Goal: Task Accomplishment & Management: Use online tool/utility

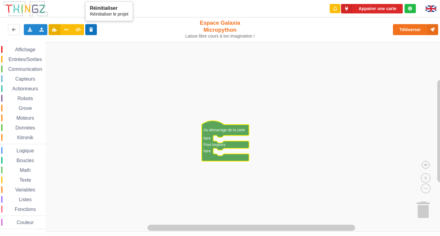
click at [86, 25] on button at bounding box center [91, 29] width 12 height 11
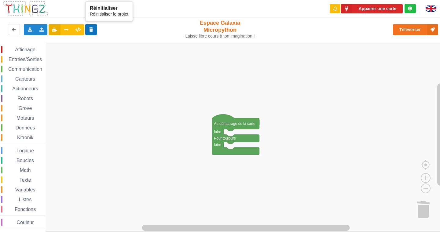
click at [93, 31] on icon at bounding box center [91, 29] width 5 height 4
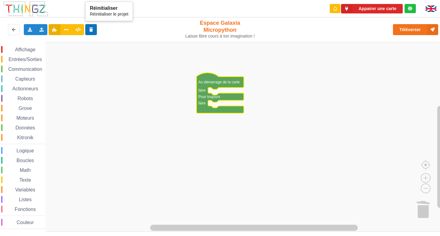
click at [96, 27] on button at bounding box center [91, 29] width 12 height 11
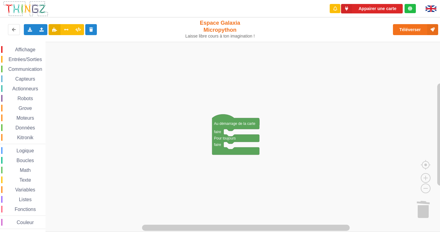
click at [14, 47] on span "Affichage" at bounding box center [25, 49] width 22 height 5
click at [184, 90] on div "Affichage Entrées/Sorties Communication Capteurs Actionneurs Robots Grove Moteu…" at bounding box center [222, 137] width 444 height 190
click at [38, 50] on div "Affichage" at bounding box center [23, 49] width 44 height 7
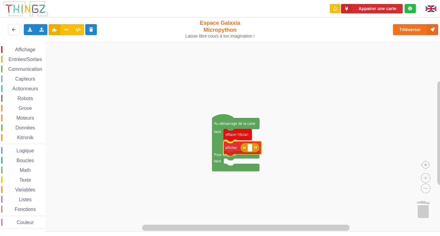
click at [233, 149] on div "Affichage Entrées/Sorties Communication Capteurs Actionneurs Robots Grove Moteu…" at bounding box center [222, 137] width 444 height 190
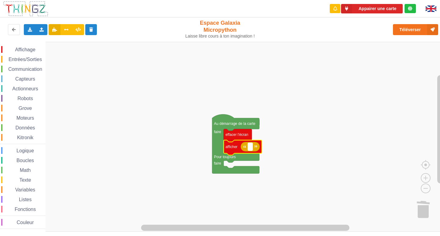
click at [251, 147] on text "Espace de travail de Blocky" at bounding box center [250, 147] width 1 height 4
type input "aa"
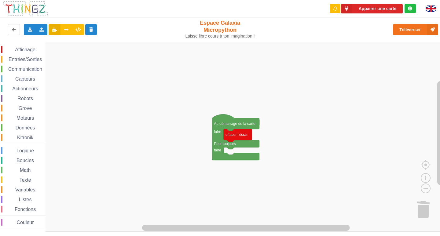
click at [27, 46] on div "Affichage Entrées/Sorties Communication Capteurs Actionneurs Robots Grove Moteu…" at bounding box center [23, 137] width 46 height 190
click at [27, 49] on span "Affichage" at bounding box center [25, 49] width 22 height 5
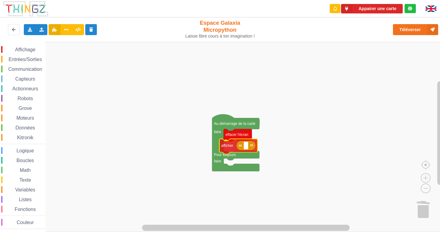
click at [236, 145] on div "Affichage Entrées/Sorties Communication Capteurs Actionneurs Robots Grove Moteu…" at bounding box center [222, 137] width 444 height 190
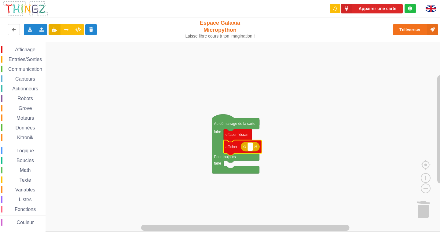
click at [252, 150] on rect "Espace de travail de Blocky" at bounding box center [250, 147] width 5 height 8
type input "activté 1"
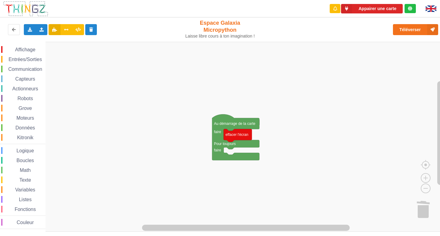
click at [16, 49] on span "Affichage" at bounding box center [25, 49] width 22 height 5
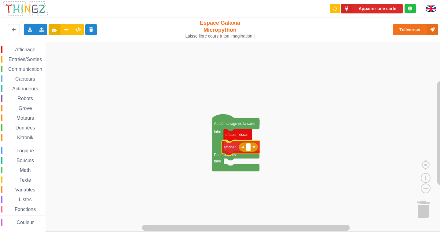
click at [245, 152] on div "Affichage Entrées/Sorties Communication Capteurs Actionneurs Robots Grove Moteu…" at bounding box center [222, 137] width 444 height 190
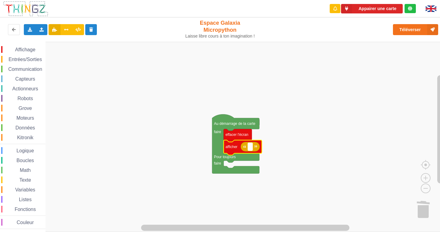
click at [251, 150] on rect "Espace de travail de Blocky" at bounding box center [250, 147] width 5 height 8
type input "activité 1"
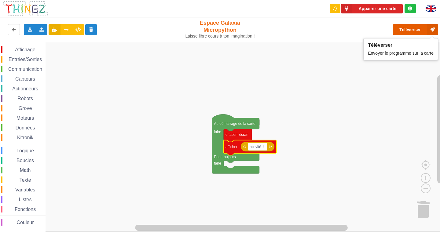
click at [401, 27] on button "Téléverser" at bounding box center [415, 29] width 45 height 11
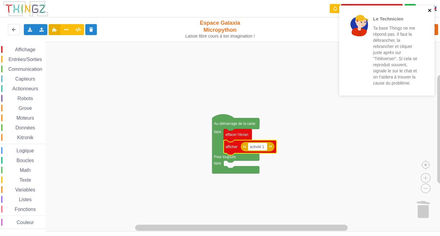
click at [430, 9] on icon "close" at bounding box center [430, 10] width 4 height 5
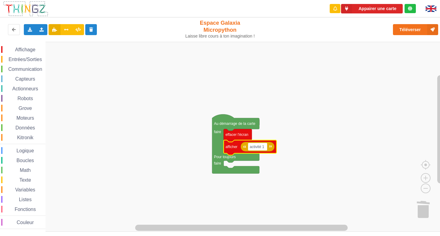
click at [299, 128] on rect "Espace de travail de Blocky" at bounding box center [222, 137] width 444 height 190
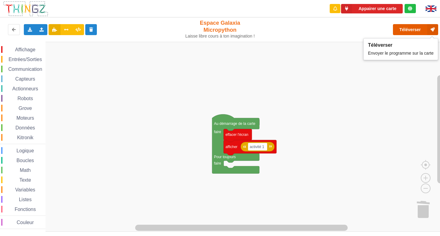
click at [412, 28] on button "Téléverser" at bounding box center [415, 29] width 45 height 11
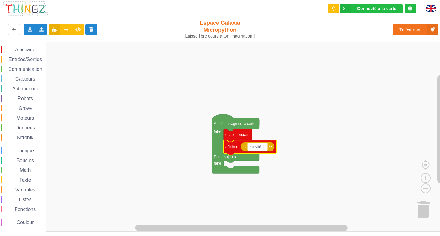
click at [263, 148] on text "activité 1" at bounding box center [257, 147] width 15 height 4
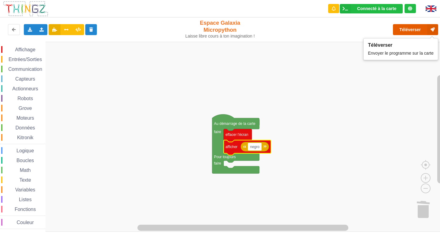
click at [420, 30] on button "Téléverser" at bounding box center [415, 29] width 45 height 11
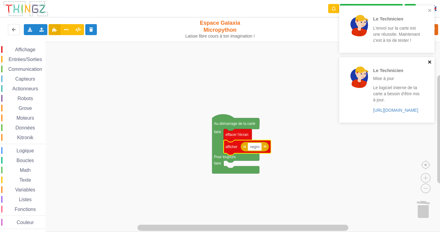
click at [429, 64] on icon "close" at bounding box center [430, 62] width 4 height 5
drag, startPoint x: 429, startPoint y: 12, endPoint x: 232, endPoint y: 219, distance: 285.9
click at [429, 12] on icon "close" at bounding box center [430, 10] width 4 height 5
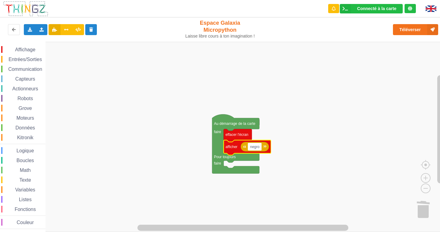
click at [260, 148] on input "negro" at bounding box center [255, 147] width 14 height 8
type input "negr"
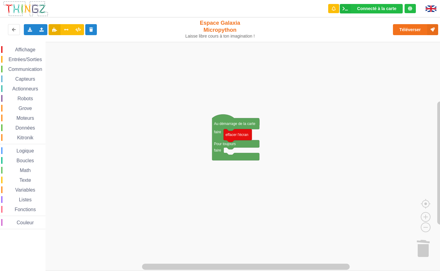
click at [28, 46] on div "Affichage" at bounding box center [23, 49] width 44 height 7
click at [229, 142] on div "Affichage Entrées/Sorties Communication Capteurs Actionneurs Robots Grove Moteu…" at bounding box center [222, 156] width 444 height 229
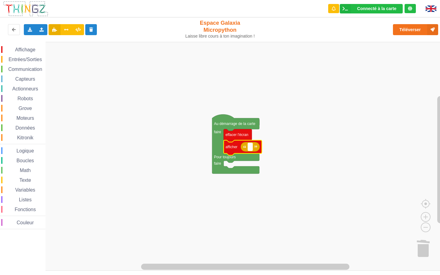
click at [251, 146] on rect "Espace de travail de Blocky" at bounding box center [250, 147] width 5 height 8
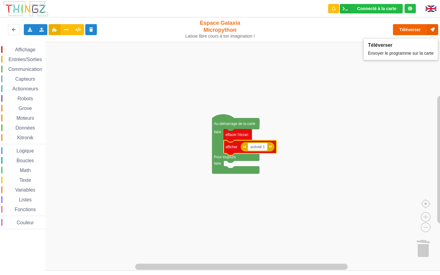
type input "activité 1"
click at [398, 31] on button "Téléverser" at bounding box center [415, 29] width 45 height 11
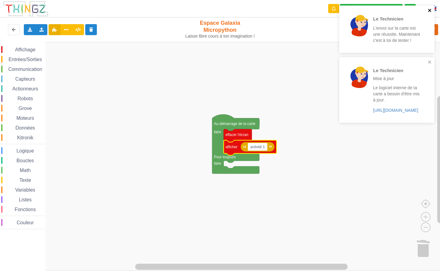
click at [428, 9] on icon "close" at bounding box center [430, 10] width 4 height 5
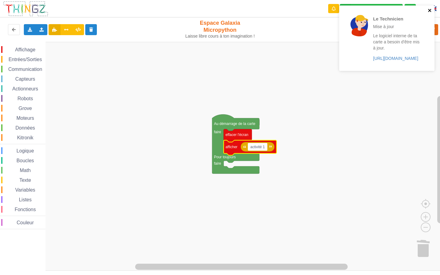
click at [430, 9] on icon "close" at bounding box center [430, 10] width 4 height 5
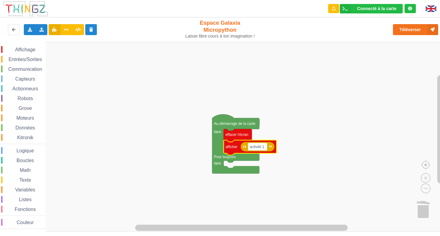
click at [24, 57] on span "Entrées/Sorties" at bounding box center [25, 59] width 35 height 5
click at [303, 58] on rect "Espace de travail de Blocky" at bounding box center [222, 137] width 444 height 190
click at [266, 147] on rect "Espace de travail de Blocky" at bounding box center [258, 147] width 20 height 8
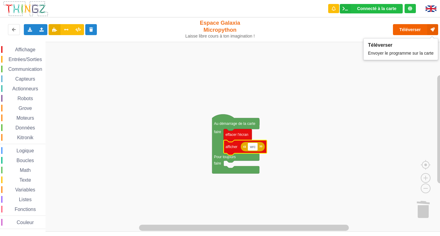
type input "wrc"
click at [401, 33] on button "Téléverser" at bounding box center [415, 29] width 45 height 11
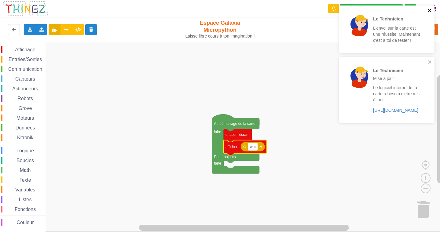
click at [431, 13] on button "close" at bounding box center [430, 11] width 4 height 6
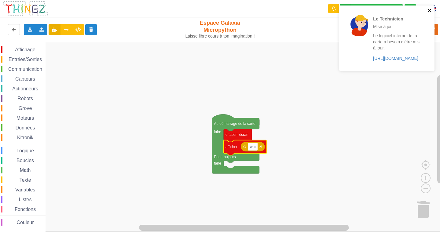
click at [429, 10] on icon "close" at bounding box center [429, 10] width 3 height 3
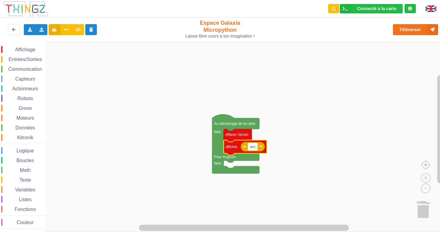
click at [25, 91] on span "Actionneurs" at bounding box center [25, 88] width 28 height 5
click at [235, 89] on rect "Espace de travail de Blocky" at bounding box center [222, 137] width 444 height 190
click at [26, 50] on span "Affichage" at bounding box center [25, 49] width 22 height 5
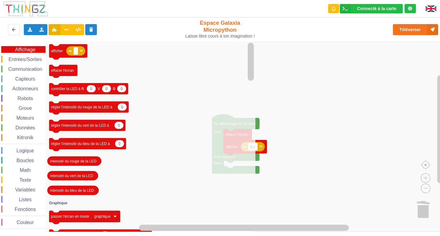
click at [435, 194] on rect "Espace de travail de Blocky" at bounding box center [222, 137] width 444 height 190
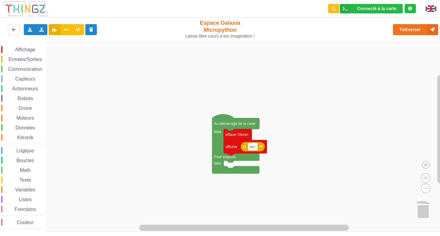
click at [21, 52] on div "Affichage" at bounding box center [23, 49] width 44 height 7
click at [259, 169] on div "Affichage Entrées/Sorties Communication Capteurs Actionneurs Robots Grove Moteu…" at bounding box center [222, 137] width 444 height 190
click at [22, 47] on span "Affichage" at bounding box center [25, 49] width 22 height 5
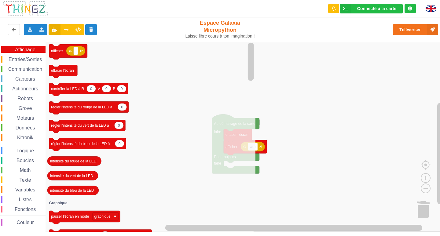
click at [16, 58] on span "Entrées/Sorties" at bounding box center [25, 59] width 35 height 5
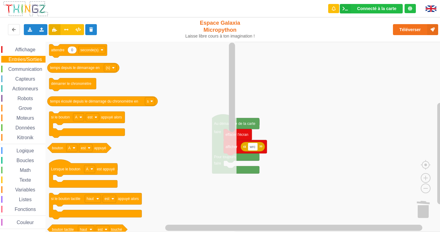
click at [25, 58] on span "Entrées/Sorties" at bounding box center [25, 59] width 35 height 5
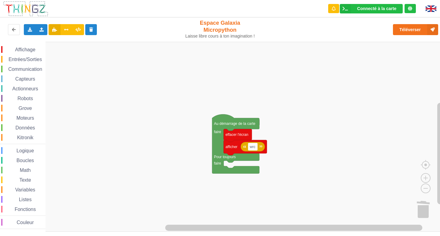
click at [29, 56] on div "Affichage Entrées/Sorties Communication Capteurs Actionneurs Robots Grove Moteu…" at bounding box center [23, 137] width 46 height 183
click at [27, 59] on span "Entrées/Sorties" at bounding box center [25, 59] width 35 height 5
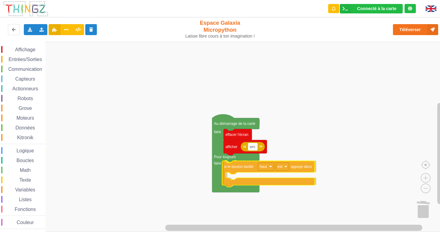
click at [232, 169] on div "Affichage Entrées/Sorties Communication Capteurs Actionneurs Robots Grove Moteu…" at bounding box center [222, 137] width 444 height 190
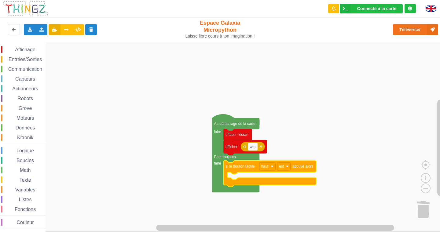
click at [27, 44] on div "Affichage Entrées/Sorties Communication Capteurs Actionneurs Robots Grove Moteu…" at bounding box center [23, 137] width 46 height 190
click at [25, 49] on span "Affichage" at bounding box center [25, 49] width 22 height 5
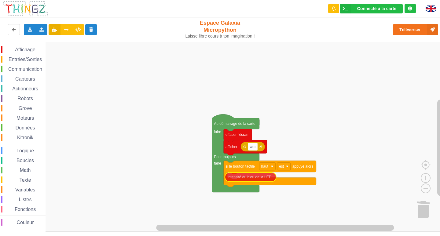
click at [234, 174] on div "Affichage Entrées/Sorties Communication Capteurs Actionneurs Robots Grove Moteu…" at bounding box center [222, 137] width 444 height 190
click at [20, 49] on span "Affichage" at bounding box center [25, 49] width 22 height 5
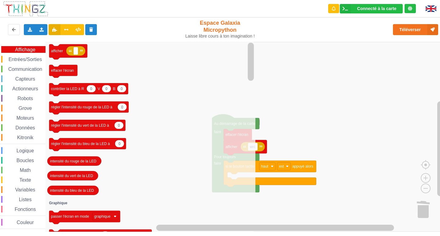
click at [303, 36] on div "Téléverser" at bounding box center [352, 30] width 181 height 20
click at [28, 47] on span "Affichage" at bounding box center [25, 49] width 22 height 5
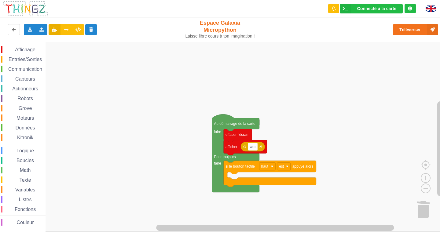
click at [27, 59] on span "Entrées/Sorties" at bounding box center [25, 59] width 35 height 5
click at [262, 66] on rect "Espace de travail de Blocky" at bounding box center [222, 137] width 444 height 190
click at [25, 47] on span "Affichage" at bounding box center [25, 49] width 22 height 5
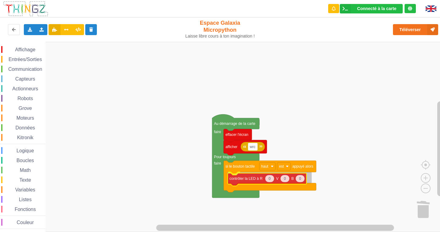
click at [252, 180] on div "Affichage Entrées/Sorties Communication Capteurs Actionneurs Robots Grove Moteu…" at bounding box center [222, 137] width 444 height 190
click at [299, 180] on icon "Espace de travail de Blocky" at bounding box center [299, 177] width 9 height 7
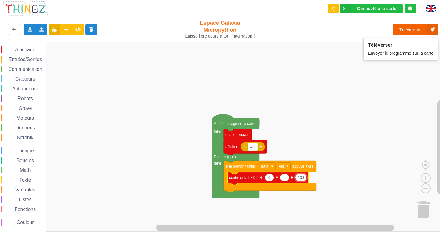
type input "100"
click at [402, 27] on button "Téléverser" at bounding box center [415, 29] width 45 height 11
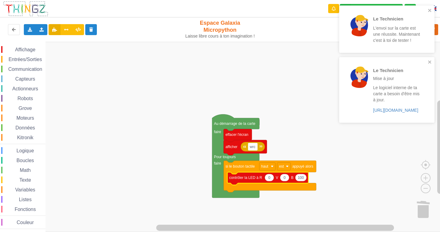
click at [420, 176] on rect "Espace de travail de Blocky" at bounding box center [222, 137] width 444 height 190
click at [434, 61] on div "Le Technicien Mise à jour Le logiciel interne de ta carte a besoin d'être mis à…" at bounding box center [386, 89] width 95 height 65
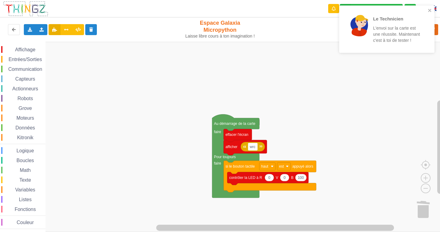
click at [427, 14] on div "Le Technicien L'envoi sur la carte est une réussite. Maintenant c'est à toi de …" at bounding box center [385, 29] width 86 height 42
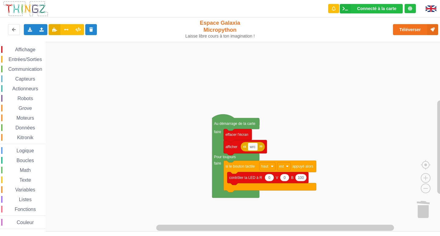
click at [306, 177] on icon "Espace de travail de Blocky" at bounding box center [300, 177] width 11 height 7
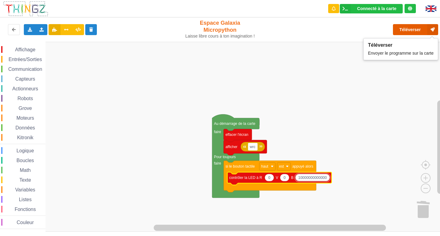
click at [406, 27] on button "Téléverser" at bounding box center [415, 29] width 45 height 11
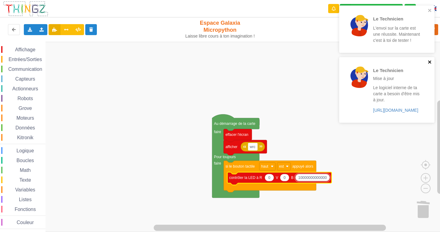
click at [432, 62] on icon "close" at bounding box center [430, 62] width 4 height 5
click at [426, 11] on div "Le Technicien L'envoi sur la carte est une réussite. Maintenant c'est à toi de …" at bounding box center [385, 29] width 86 height 42
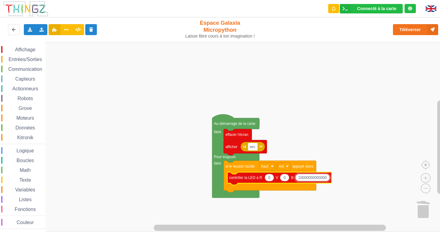
click at [327, 179] on input "10000000000000" at bounding box center [312, 178] width 35 height 8
type input "100"
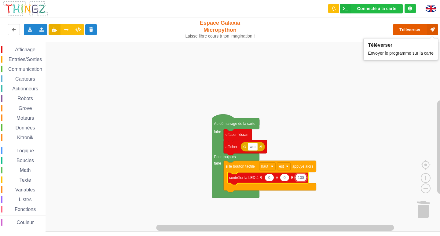
click at [406, 26] on button "Téléverser" at bounding box center [415, 29] width 45 height 11
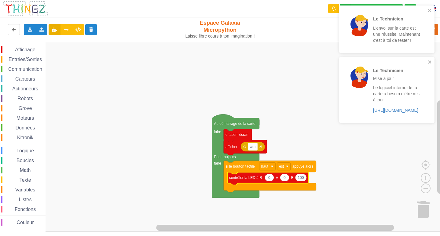
click at [24, 56] on div "Entrées/Sorties" at bounding box center [23, 59] width 44 height 7
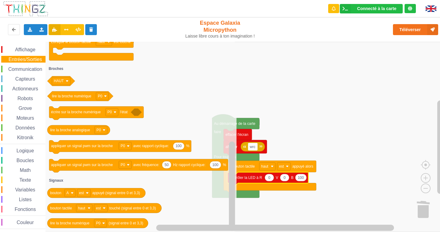
click at [22, 45] on div "Affichage Entrées/Sorties Communication Capteurs Actionneurs Robots Grove Moteu…" at bounding box center [23, 137] width 46 height 190
click at [22, 47] on div "Affichage" at bounding box center [23, 49] width 44 height 7
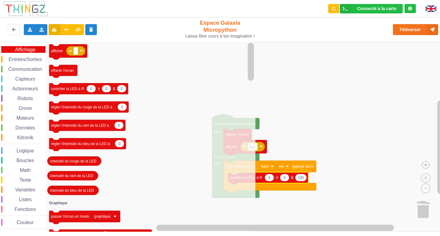
click at [28, 78] on span "Capteurs" at bounding box center [25, 78] width 22 height 5
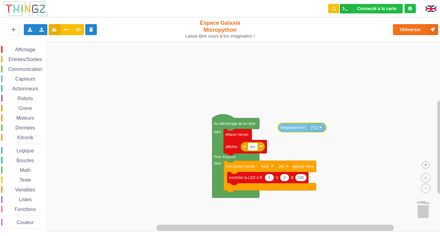
click at [296, 130] on div "Affichage Entrées/Sorties Communication Capteurs Actionneurs Robots Grove Moteu…" at bounding box center [222, 137] width 444 height 190
click at [17, 50] on span "Affichage" at bounding box center [25, 49] width 22 height 5
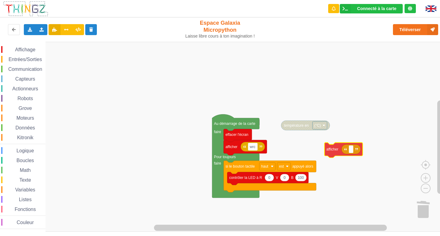
click at [335, 154] on div "Affichage Entrées/Sorties Communication Capteurs Actionneurs Robots Grove Moteu…" at bounding box center [222, 137] width 444 height 190
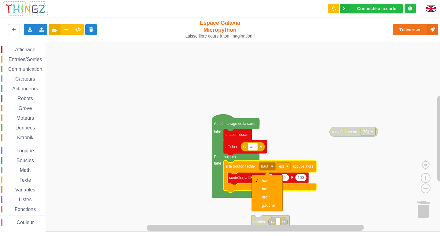
click at [297, 200] on rect "Espace de travail de Blocky" at bounding box center [222, 137] width 444 height 190
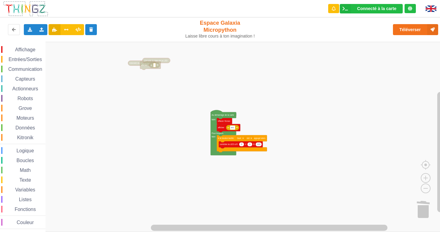
click at [155, 72] on div "Affichage Entrées/Sorties Communication Capteurs Actionneurs Robots Grove Moteu…" at bounding box center [222, 137] width 444 height 190
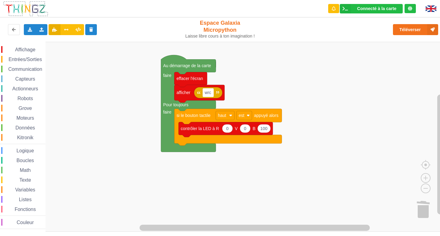
click at [32, 59] on span "Entrées/Sorties" at bounding box center [25, 59] width 35 height 5
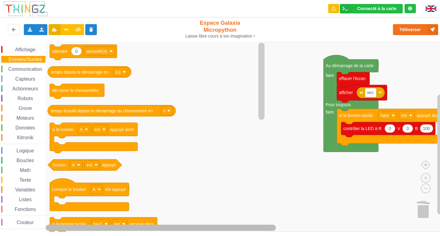
click at [119, 224] on icon "Espace de travail de Blocky" at bounding box center [241, 228] width 391 height 8
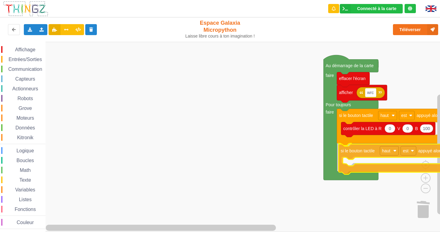
click at [376, 150] on div "Affichage Entrées/Sorties Communication Capteurs Actionneurs Robots Grove Moteu…" at bounding box center [222, 137] width 444 height 190
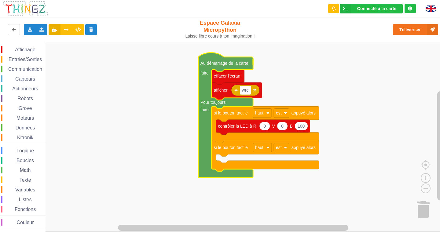
click at [15, 48] on span "Affichage" at bounding box center [25, 49] width 22 height 5
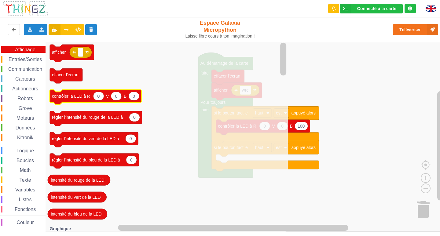
click at [104, 101] on icon "Espace de travail de Blocky" at bounding box center [96, 97] width 92 height 15
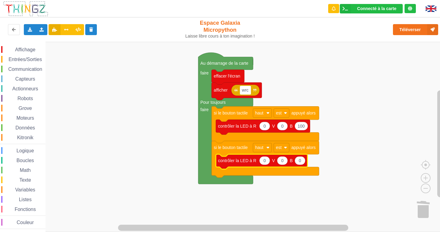
click at [263, 166] on icon "Espace de travail de Blocky" at bounding box center [262, 161] width 92 height 15
click at [263, 163] on text "0" at bounding box center [264, 160] width 2 height 5
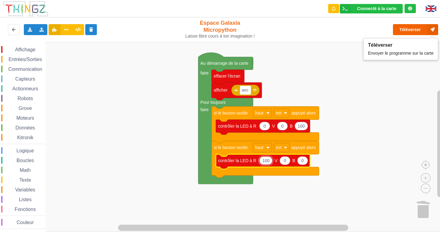
type input "100"
click at [394, 30] on button "Téléverser" at bounding box center [415, 29] width 45 height 11
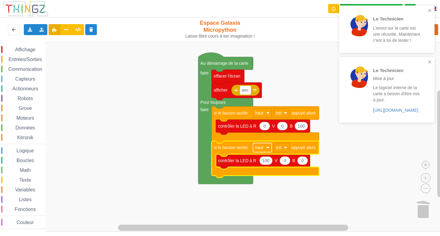
click at [266, 146] on rect "Espace de travail de Blocky" at bounding box center [262, 147] width 19 height 9
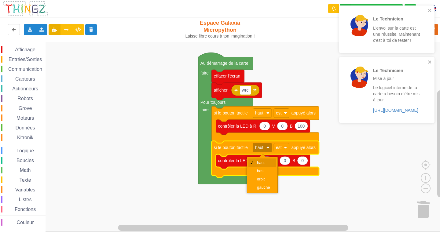
click at [264, 167] on div "haut" at bounding box center [262, 163] width 28 height 8
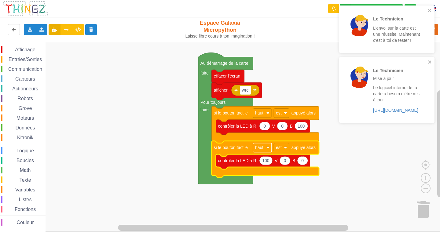
click at [271, 150] on rect "Espace de travail de Blocky" at bounding box center [262, 147] width 19 height 9
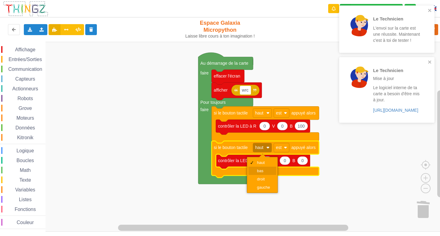
click at [265, 170] on div "bas" at bounding box center [264, 171] width 15 height 5
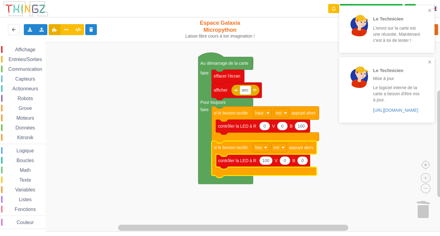
click at [343, 159] on rect "Espace de travail de Blocky" at bounding box center [222, 137] width 444 height 190
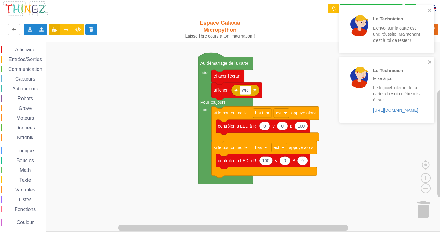
click at [427, 61] on div "Le Technicien Mise à jour Le logiciel interne de ta carte a besoin d'être mis à…" at bounding box center [385, 90] width 86 height 60
click at [425, 8] on div "Le Technicien L'envoi sur la carte est une réussite. Maintenant c'est à toi de …" at bounding box center [385, 29] width 86 height 42
click at [429, 13] on button "close" at bounding box center [430, 11] width 4 height 6
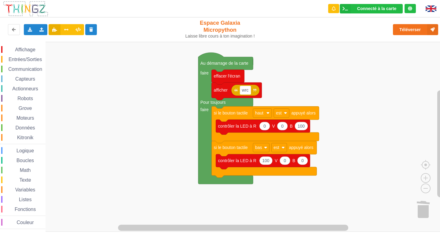
click at [424, 31] on div "Le Technicien L'envoi sur la carte est une réussite. Maintenant c'est à toi de …" at bounding box center [387, 31] width 98 height 54
click at [414, 34] on button "Téléverser" at bounding box center [415, 29] width 45 height 11
click at [19, 75] on div "Capteurs" at bounding box center [23, 78] width 44 height 7
click at [394, 87] on div "Affichage Entrées/Sorties Communication Capteurs Actionneurs Robots Grove Moteu…" at bounding box center [222, 137] width 444 height 190
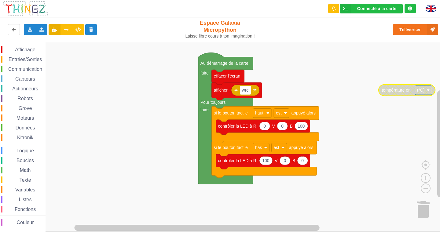
click at [29, 60] on span "Entrées/Sorties" at bounding box center [25, 59] width 35 height 5
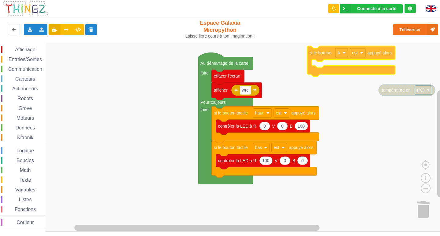
click at [315, 61] on div "Affichage Entrées/Sorties Communication Capteurs Actionneurs Robots Grove Moteu…" at bounding box center [222, 137] width 444 height 190
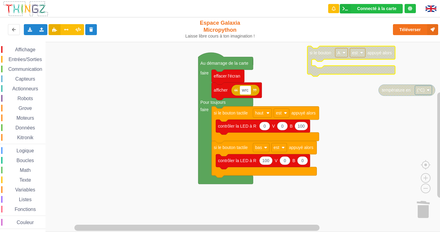
click at [28, 50] on span "Affichage" at bounding box center [25, 49] width 22 height 5
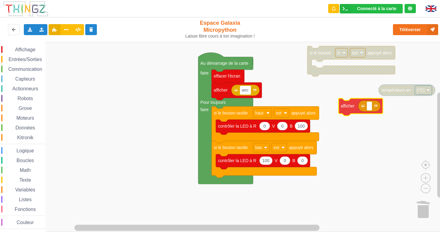
click at [355, 114] on div "Affichage Entrées/Sorties Communication Capteurs Actionneurs Robots Grove Moteu…" at bounding box center [222, 137] width 444 height 190
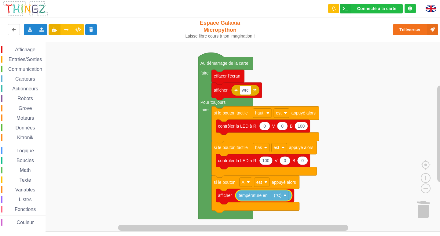
click at [17, 61] on span "Entrées/Sorties" at bounding box center [25, 59] width 35 height 5
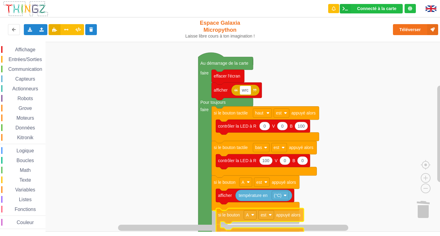
click at [258, 219] on div "Affichage Entrées/Sorties Communication Capteurs Actionneurs Robots Grove Moteu…" at bounding box center [222, 137] width 444 height 190
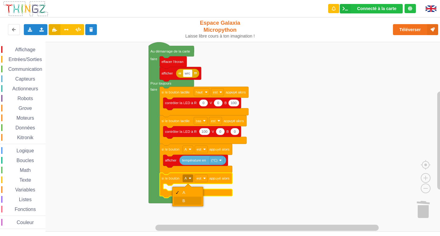
click at [184, 198] on div "B" at bounding box center [188, 201] width 28 height 8
click at [14, 47] on span "Espace de travail de Blocky" at bounding box center [11, 49] width 5 height 5
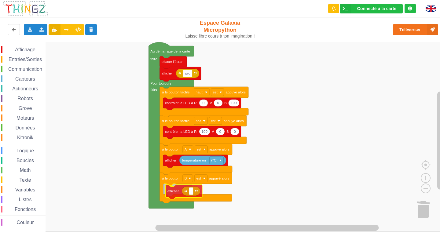
click at [177, 193] on div "Affichage Entrées/Sorties Communication Capteurs Actionneurs Robots Grove Moteu…" at bounding box center [222, 137] width 444 height 190
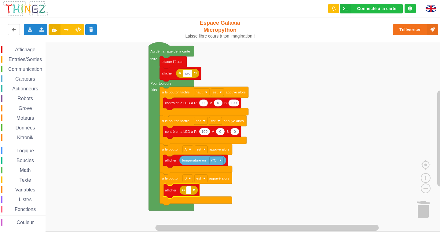
click at [190, 192] on rect "Espace de travail de Blocky" at bounding box center [188, 190] width 5 height 7
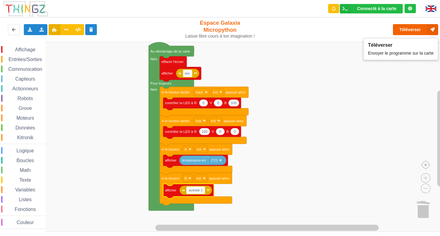
type input "activité 1"
click at [416, 28] on button "Téléverser" at bounding box center [415, 29] width 45 height 11
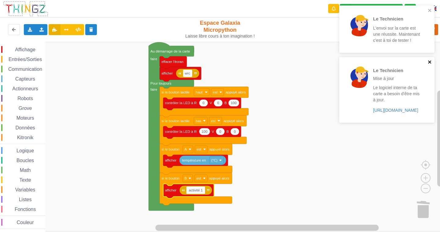
click at [428, 60] on icon "close" at bounding box center [430, 62] width 4 height 5
click at [430, 10] on icon "close" at bounding box center [429, 10] width 3 height 3
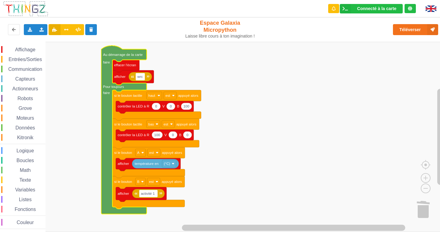
click at [26, 68] on span "Communication" at bounding box center [25, 69] width 36 height 5
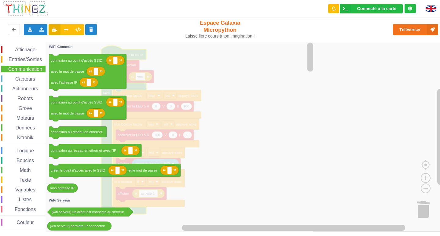
click at [35, 49] on span "Affichage" at bounding box center [25, 49] width 22 height 5
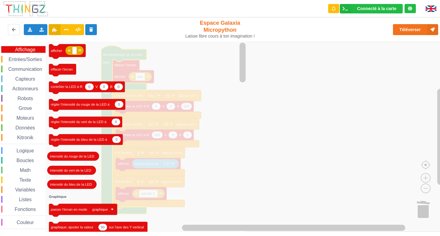
click at [269, 97] on rect "Espace de travail de Blocky" at bounding box center [222, 137] width 444 height 190
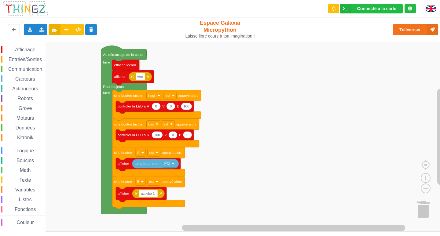
click at [431, 10] on img at bounding box center [431, 8] width 11 height 6
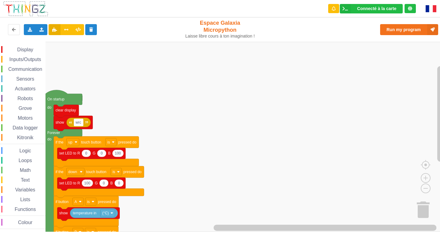
click at [425, 9] on div at bounding box center [433, 8] width 24 height 17
click at [430, 9] on img at bounding box center [431, 8] width 11 height 7
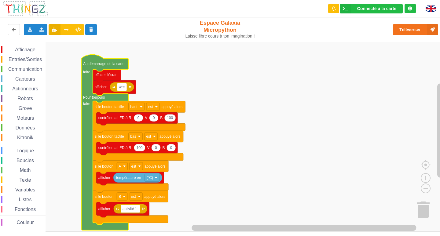
click at [27, 66] on div "Communication" at bounding box center [23, 69] width 44 height 7
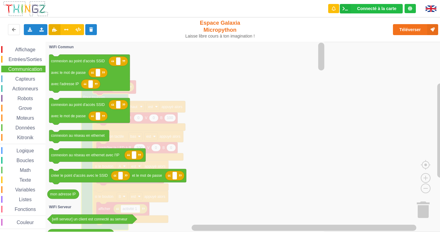
click at [14, 161] on span "Espace de travail de Blocky" at bounding box center [13, 160] width 5 height 5
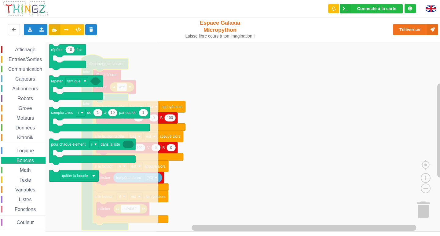
click at [207, 55] on rect "Espace de travail de Blocky" at bounding box center [222, 137] width 444 height 190
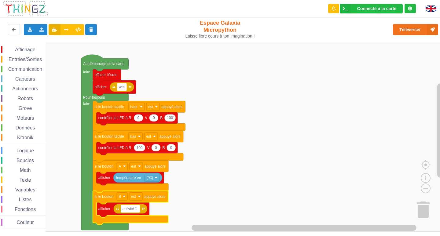
click at [154, 201] on icon "Espace de travail de Blocky" at bounding box center [130, 208] width 75 height 34
click at [141, 201] on icon "Espace de travail de Blocky" at bounding box center [130, 208] width 75 height 34
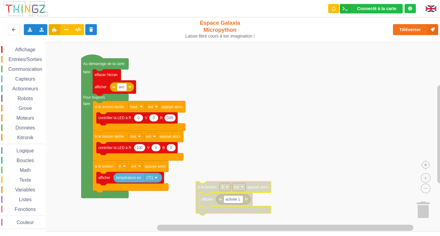
click at [28, 59] on span "Entrées/Sorties" at bounding box center [25, 59] width 35 height 5
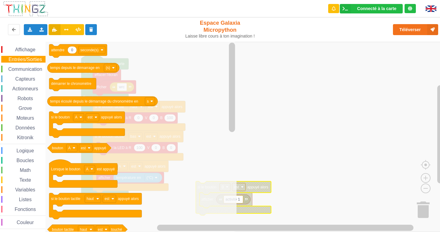
click at [302, 50] on div "Affichage Entrées/Sorties Communication Capteurs Actionneurs Robots Grove Moteu…" at bounding box center [222, 137] width 444 height 190
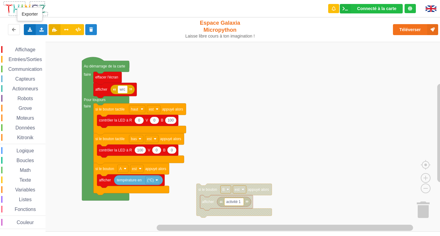
click at [29, 31] on icon at bounding box center [29, 29] width 5 height 4
click at [64, 42] on span "Exporter l'assemblage de blocs" at bounding box center [67, 40] width 59 height 5
click at [25, 30] on div "Exporter l'assemblage de blocs Exporter l'assemblage de blocs au format Python" at bounding box center [30, 29] width 12 height 11
click at [61, 41] on span "Exporter l'assemblage de blocs" at bounding box center [67, 40] width 59 height 5
click at [311, 64] on rect "Espace de travail de Blocky" at bounding box center [222, 137] width 444 height 190
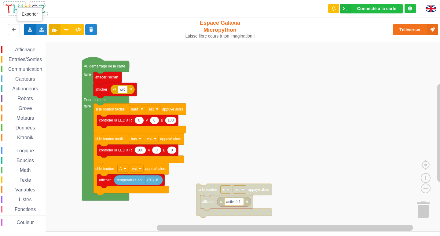
click at [27, 29] on icon at bounding box center [29, 29] width 5 height 4
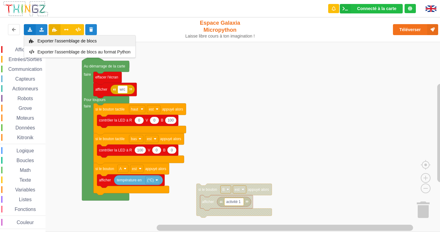
click at [42, 39] on span "Exporter l'assemblage de blocs" at bounding box center [67, 40] width 59 height 5
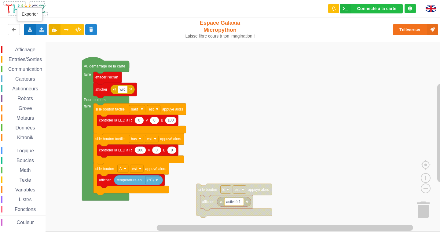
click at [30, 33] on div "Exporter l'assemblage de blocs Exporter l'assemblage de blocs au format Python" at bounding box center [30, 29] width 12 height 11
